Goal: Check status: Check status

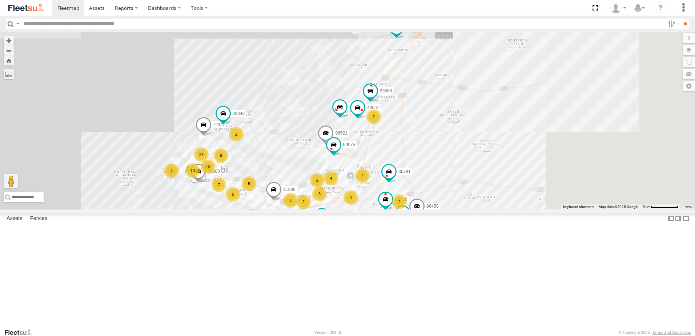
click at [370, 183] on div "2" at bounding box center [362, 175] width 15 height 15
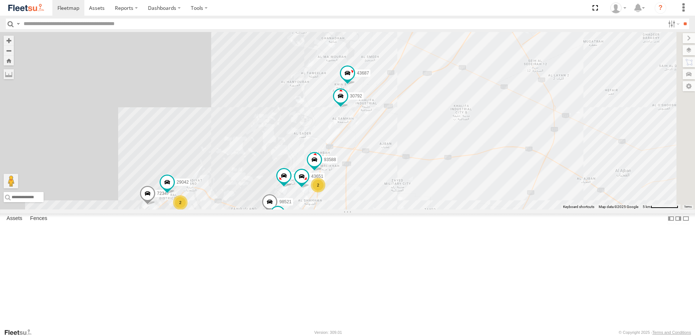
drag, startPoint x: 462, startPoint y: 164, endPoint x: 432, endPoint y: 217, distance: 61.7
click at [432, 209] on div "30427 87841 93660 30426 93664 88129 93603 93589 30792 38527 30787 69058 37867 4…" at bounding box center [347, 120] width 695 height 177
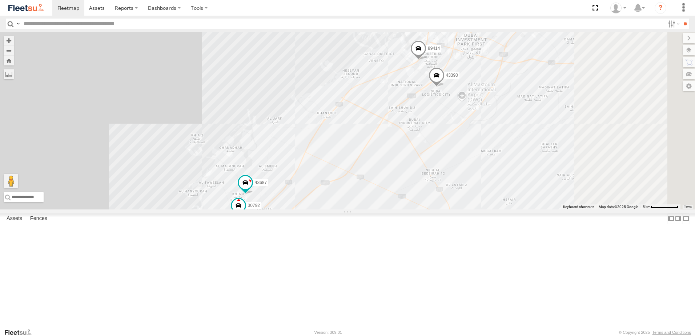
drag, startPoint x: 473, startPoint y: 173, endPoint x: 388, endPoint y: 255, distance: 118.0
click at [384, 209] on div "30427 87841 93660 30426 93664 88129 93603 93589 30792 38527 30787 69058 37867 4…" at bounding box center [347, 120] width 695 height 177
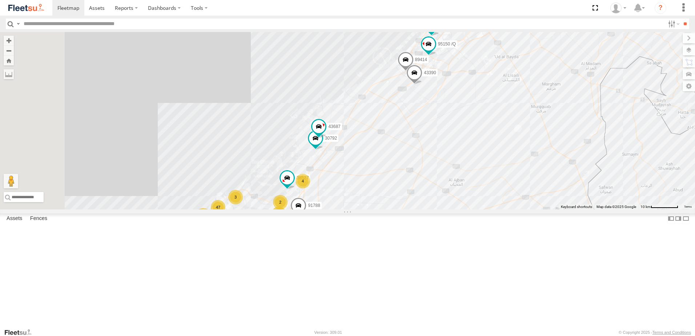
drag, startPoint x: 423, startPoint y: 218, endPoint x: 497, endPoint y: 124, distance: 119.6
click at [496, 125] on div "30427 87841 93660 30426 93664 88129 93603 93589 30792 38527 30787 69058 37867 4…" at bounding box center [347, 120] width 695 height 177
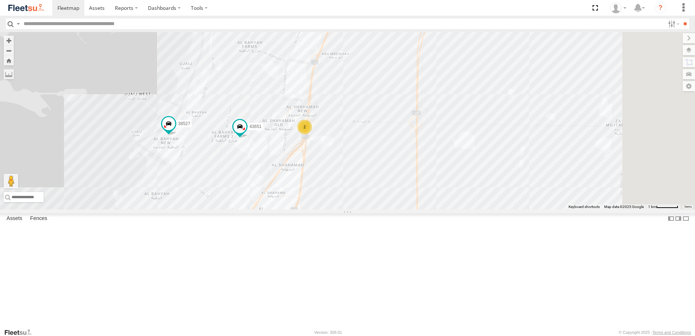
drag, startPoint x: 474, startPoint y: 121, endPoint x: 426, endPoint y: 199, distance: 91.0
click at [373, 209] on div "30427 87841 93660 30426 93664 88129 93603 93589 30792 38527 30787 69058 37867 4…" at bounding box center [347, 120] width 695 height 177
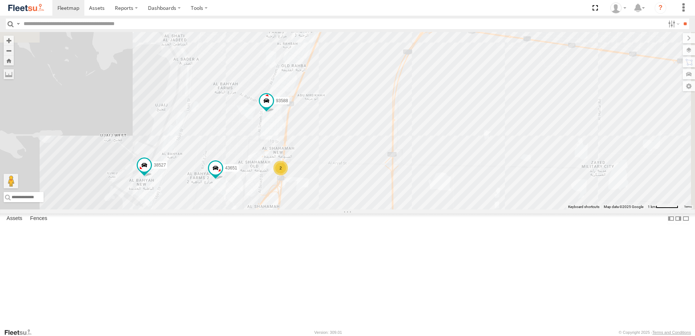
drag, startPoint x: 486, startPoint y: 105, endPoint x: 456, endPoint y: 206, distance: 105.3
click at [456, 206] on div "30427 87841 93660 30426 93664 88129 93603 93589 30792 38527 30787 69058 37867 4…" at bounding box center [347, 120] width 695 height 177
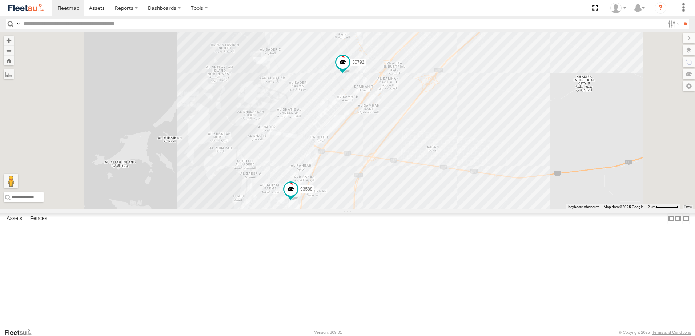
drag, startPoint x: 497, startPoint y: 134, endPoint x: 433, endPoint y: 241, distance: 124.5
click at [433, 209] on div "30427 87841 93660 30426 93664 88129 93603 93589 30792 38527 30787 69058 37867 4…" at bounding box center [347, 120] width 695 height 177
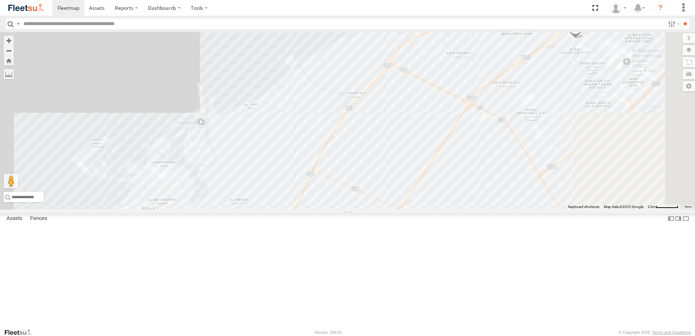
drag, startPoint x: 502, startPoint y: 144, endPoint x: 484, endPoint y: 158, distance: 23.3
click at [427, 209] on div "30427 87841 93660 30426 93664 88129 93603 93589 30792 38527 30787 69058 37867 4…" at bounding box center [347, 120] width 695 height 177
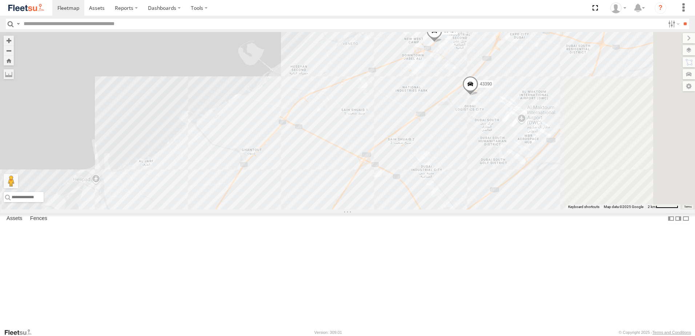
drag, startPoint x: 561, startPoint y: 129, endPoint x: 433, endPoint y: 195, distance: 144.4
click at [433, 195] on div "30427 87841 93660 30426 93664 88129 93603 93589 30792 38527 30787 69058 37867 4…" at bounding box center [347, 120] width 695 height 177
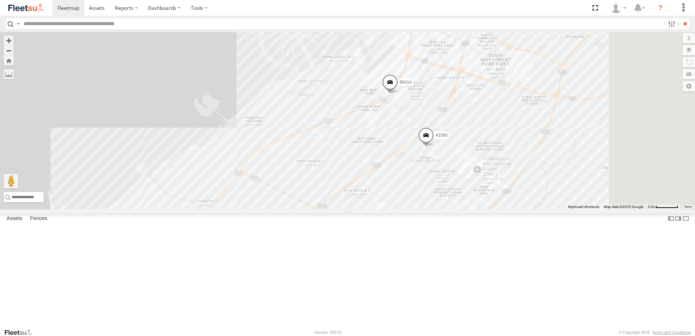
drag, startPoint x: 518, startPoint y: 135, endPoint x: 509, endPoint y: 156, distance: 22.9
click at [520, 161] on div "30427 87841 93660 30426 93664 88129 93603 93589 30792 38527 30787 69058 37867 4…" at bounding box center [347, 120] width 695 height 177
click at [414, 90] on label "89414" at bounding box center [404, 86] width 19 height 7
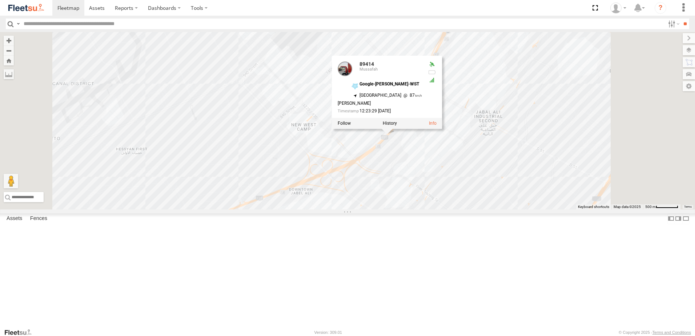
click at [380, 139] on div "30427 87841 93660 30426 93664 88129 93603 93589 30792 38527 30787 69058 37867 4…" at bounding box center [347, 120] width 695 height 177
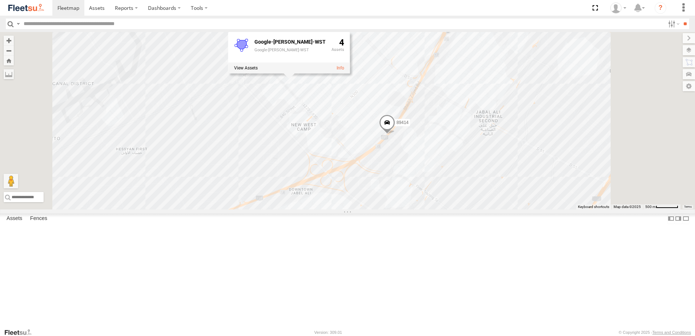
click at [409, 125] on span "89414" at bounding box center [403, 122] width 12 height 5
